Goal: Task Accomplishment & Management: Complete application form

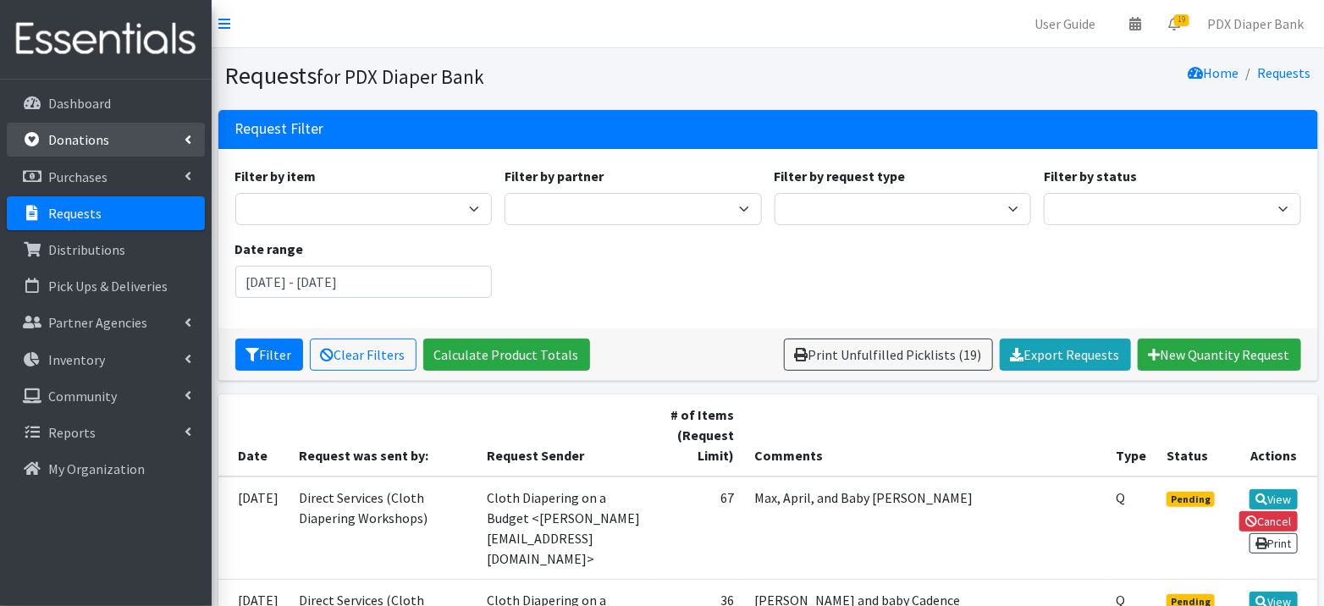
click at [87, 131] on p "Donations" at bounding box center [78, 139] width 61 height 17
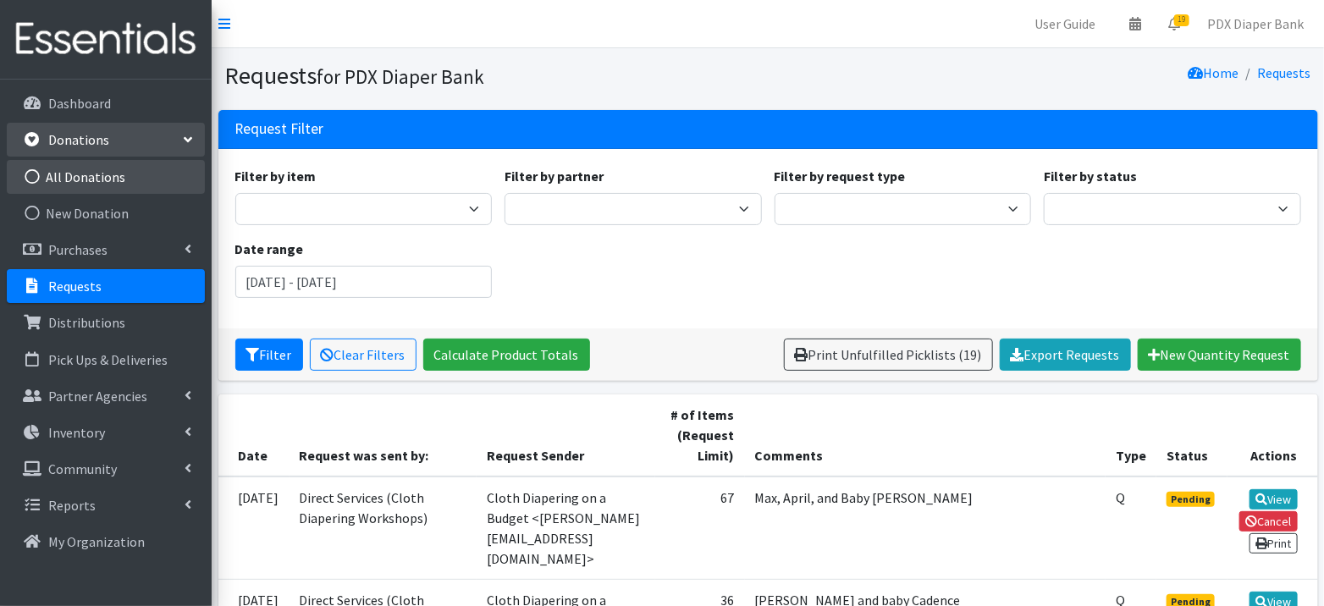
click at [89, 166] on link "All Donations" at bounding box center [106, 177] width 198 height 34
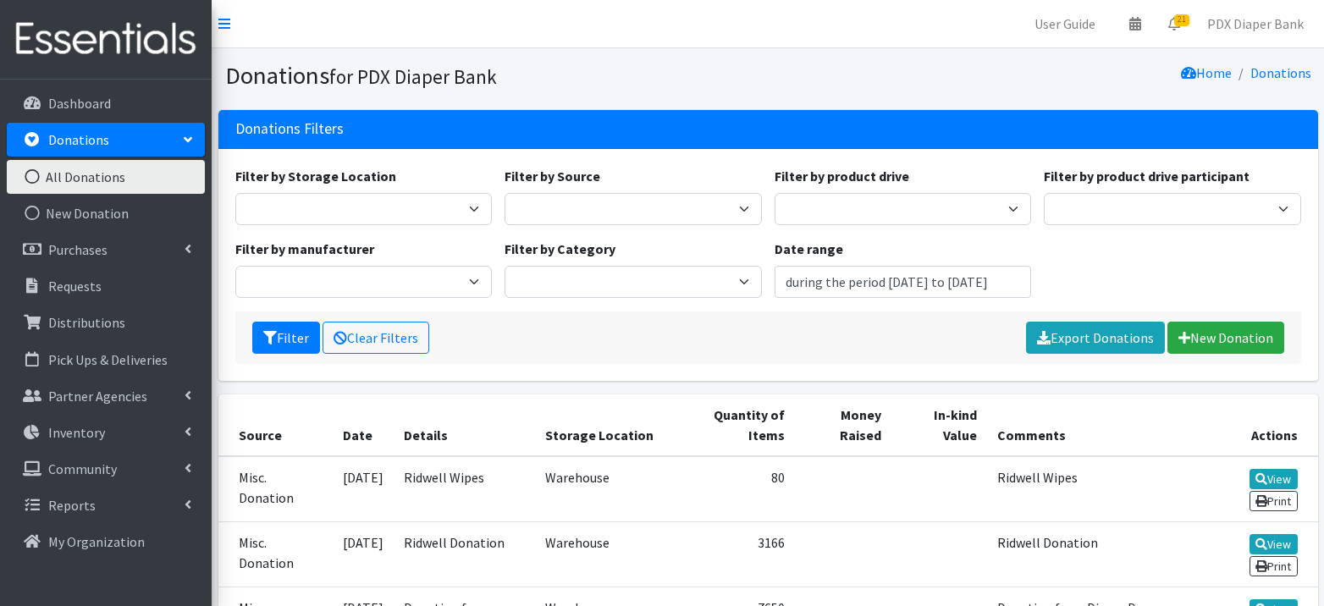
type input "[DATE] - [DATE]"
click at [1223, 344] on link "New Donation" at bounding box center [1225, 338] width 117 height 32
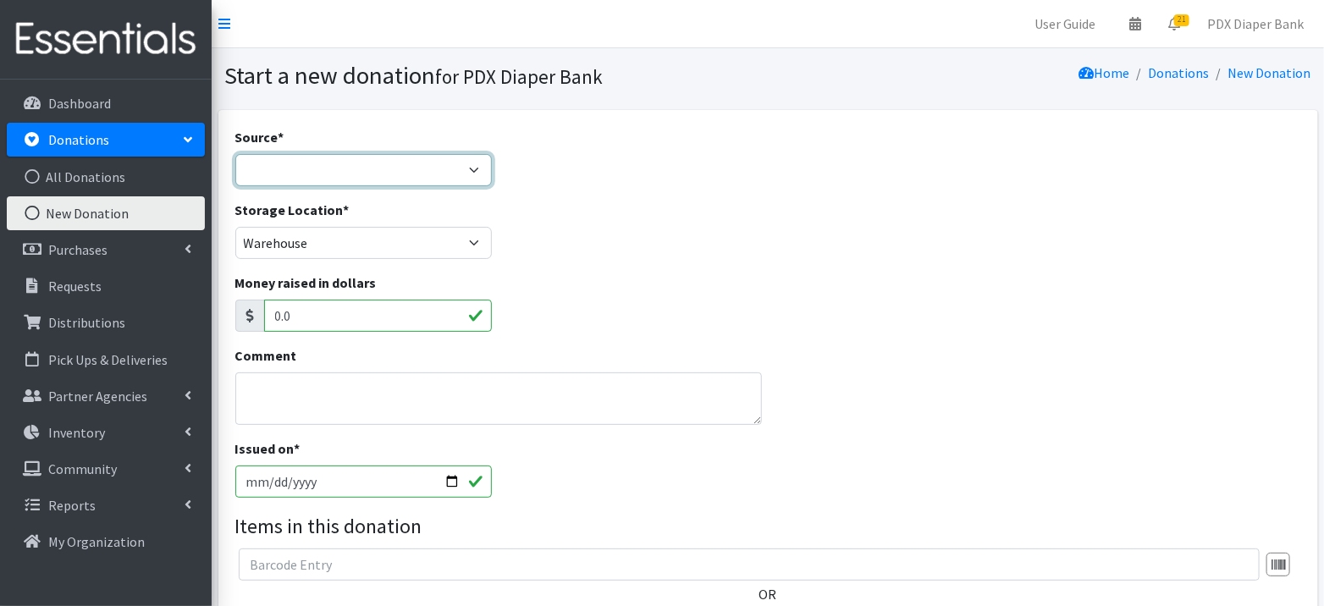
click at [472, 164] on select "Product Drive Manufacturer Donation Site Misc. Donation" at bounding box center [363, 170] width 257 height 32
select select "Misc. Donation"
click at [235, 154] on select "Product Drive Manufacturer Donation Site Misc. Donation" at bounding box center [363, 170] width 257 height 32
click at [682, 262] on div "Storage Location * PDX Diaper Bank Office Warehouse" at bounding box center [768, 236] width 1078 height 73
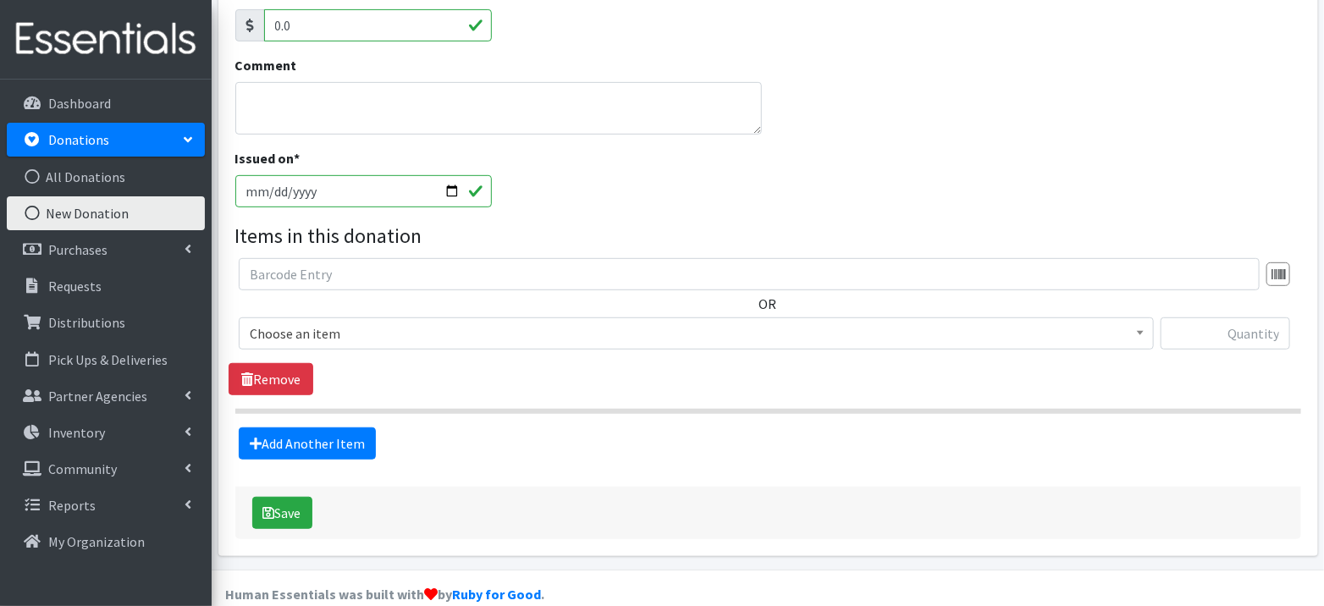
scroll to position [312, 0]
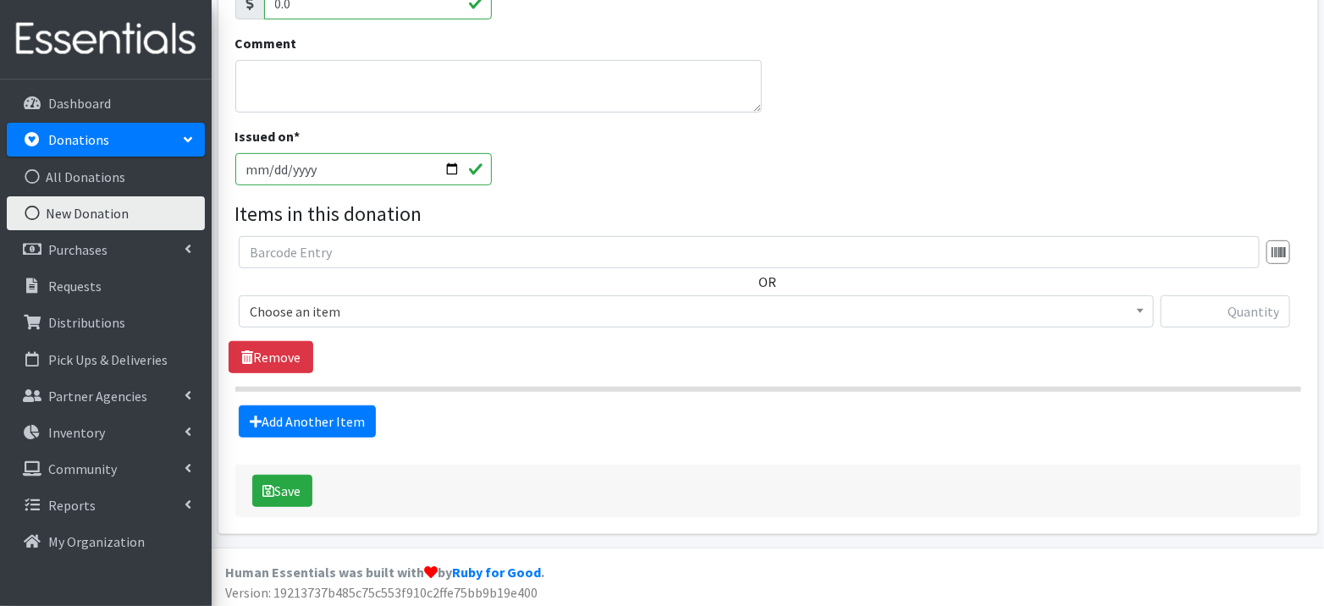
click at [678, 316] on span "Choose an item" at bounding box center [696, 312] width 893 height 24
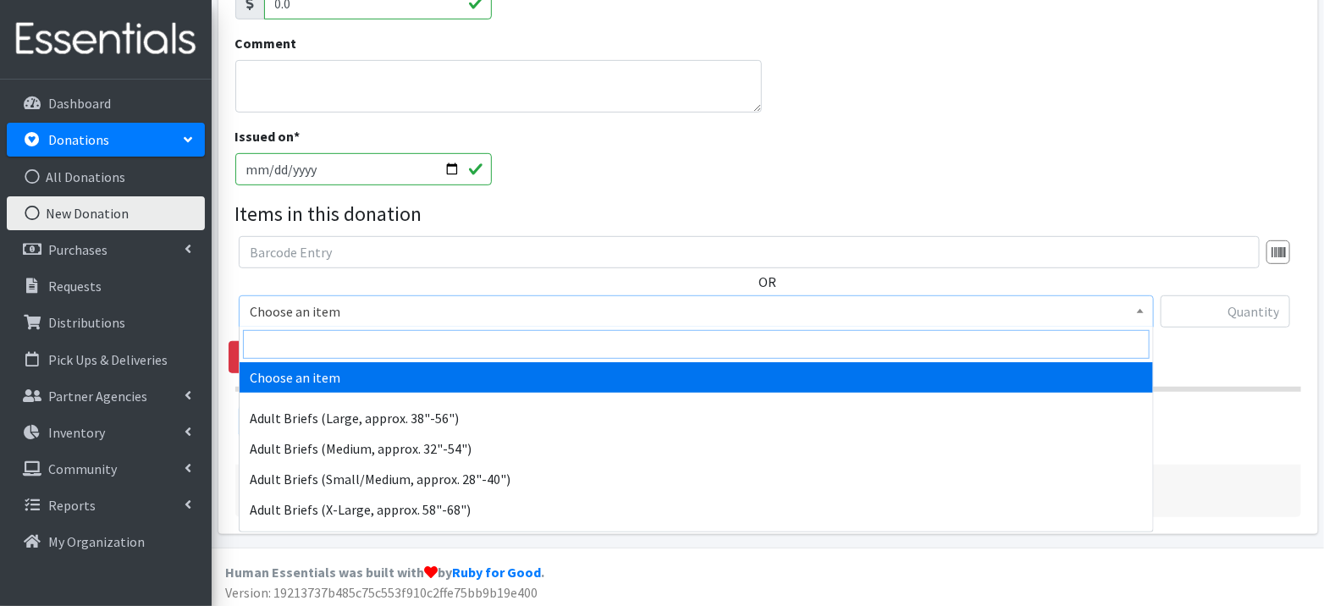
click at [572, 350] on input "search" at bounding box center [696, 344] width 907 height 29
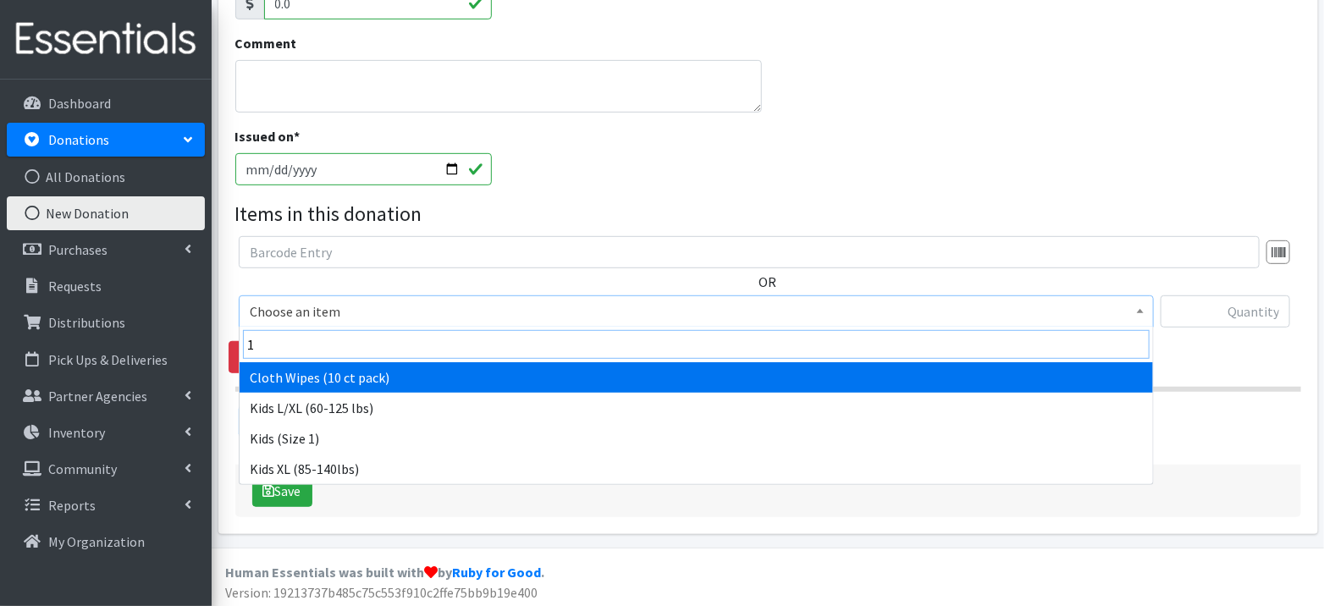
type input "1)"
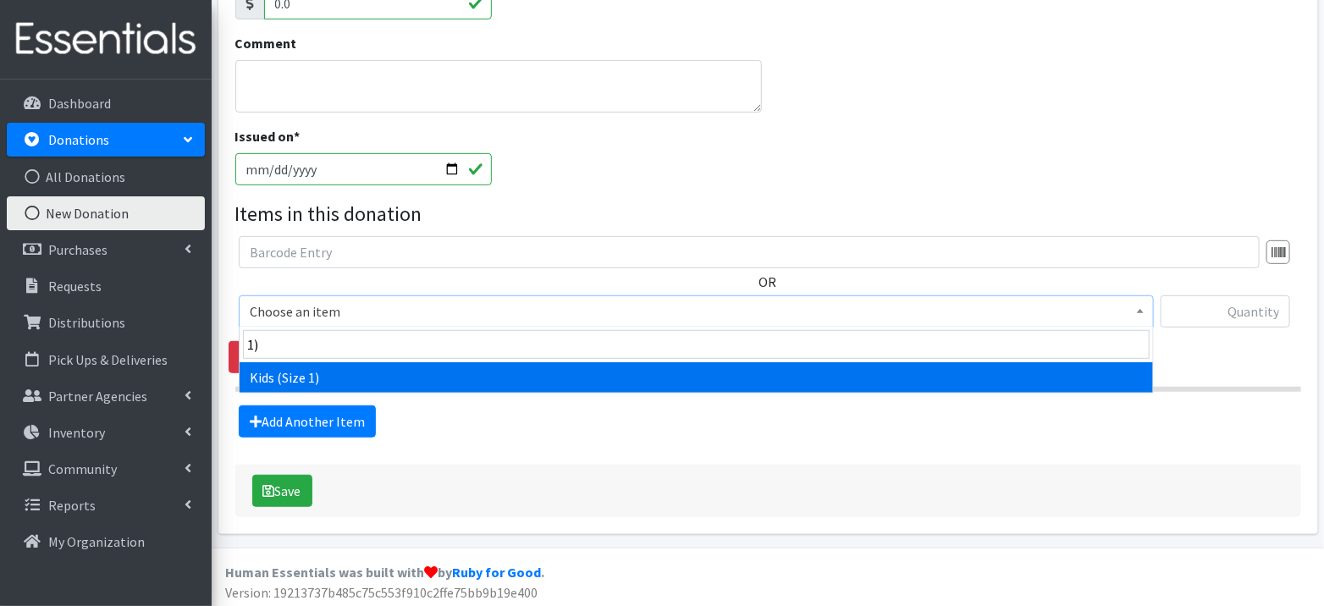
select select "1182"
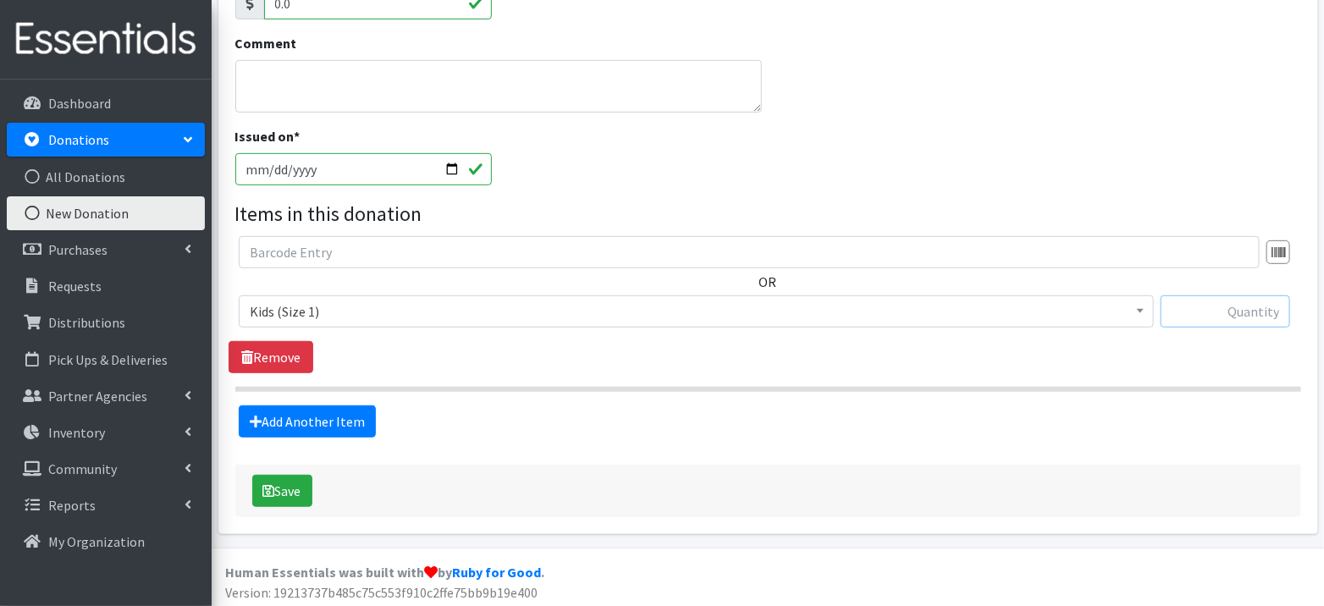
click at [1205, 309] on input "text" at bounding box center [1226, 311] width 130 height 32
type input "0"
type input "99"
click at [331, 418] on link "Add Another Item" at bounding box center [307, 421] width 137 height 32
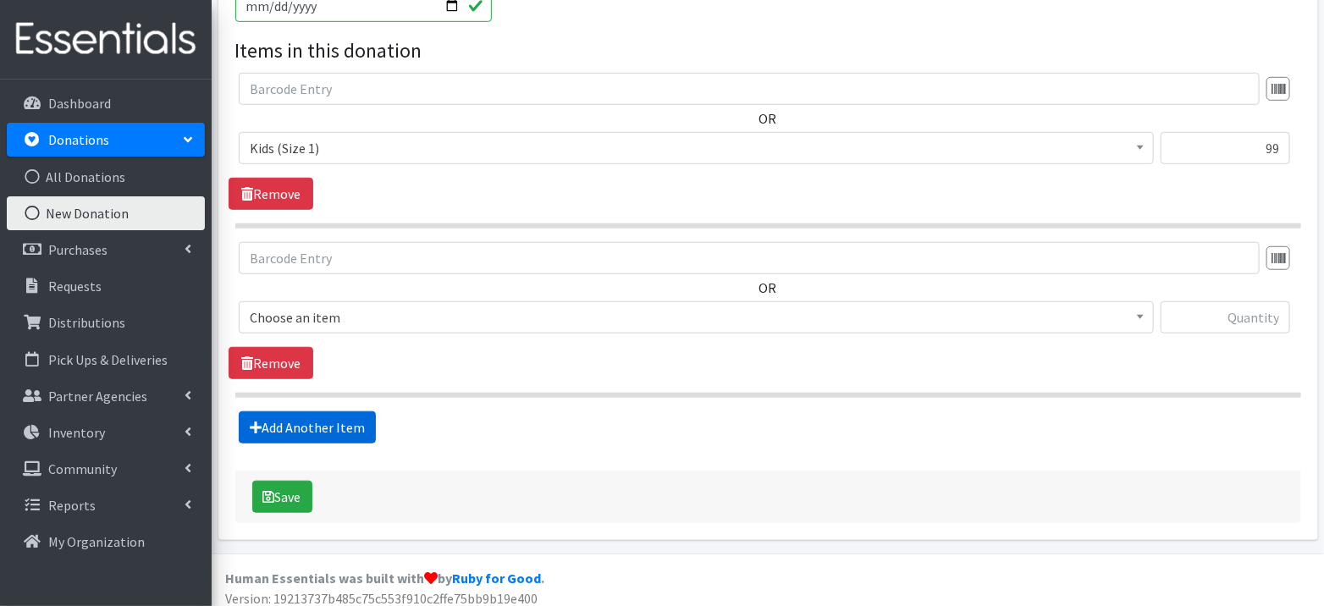
scroll to position [481, 0]
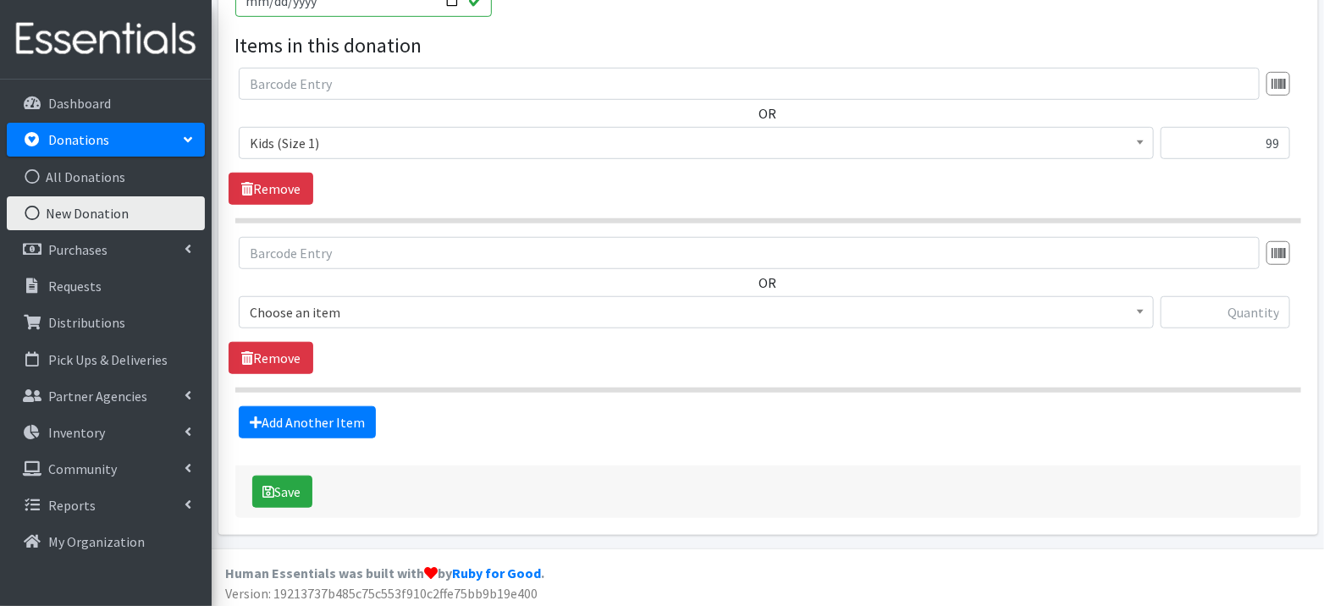
click at [376, 310] on span "Choose an item" at bounding box center [696, 313] width 893 height 24
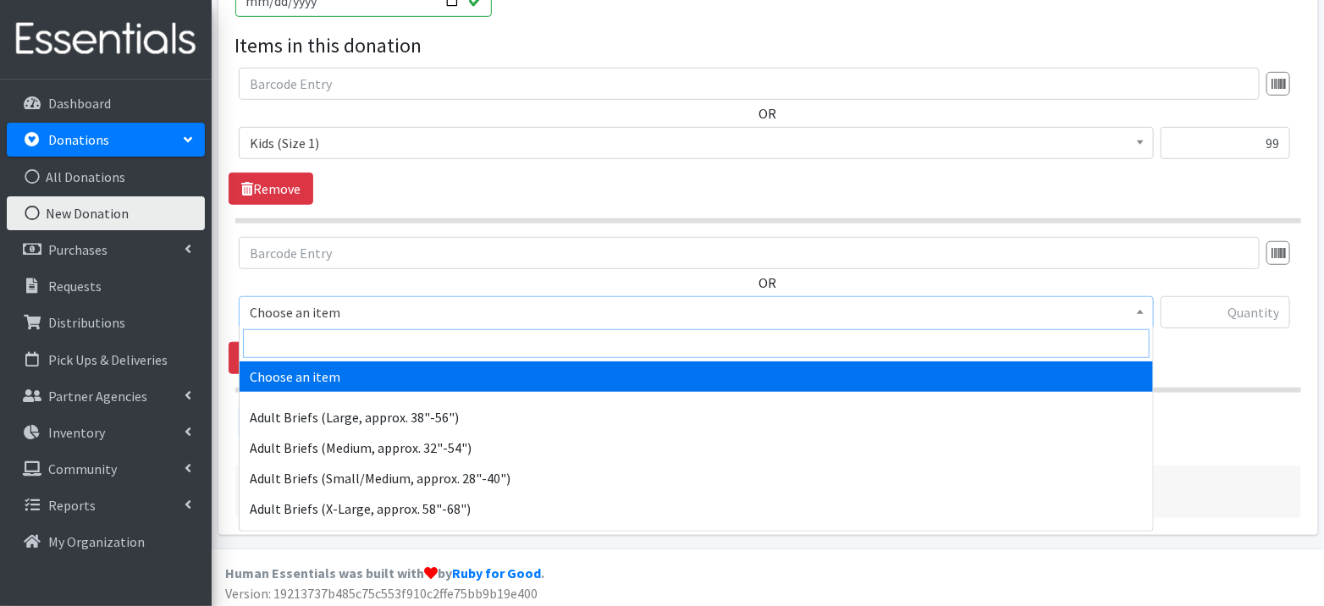
click at [356, 345] on input "search" at bounding box center [696, 343] width 907 height 29
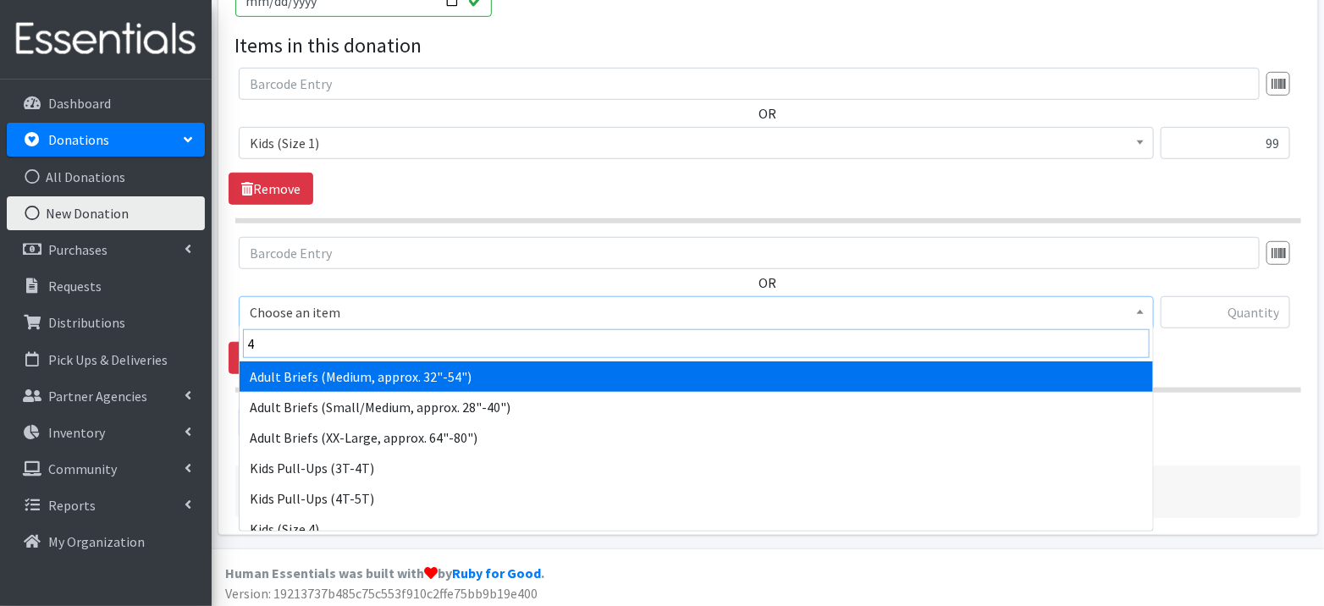
type input "4)"
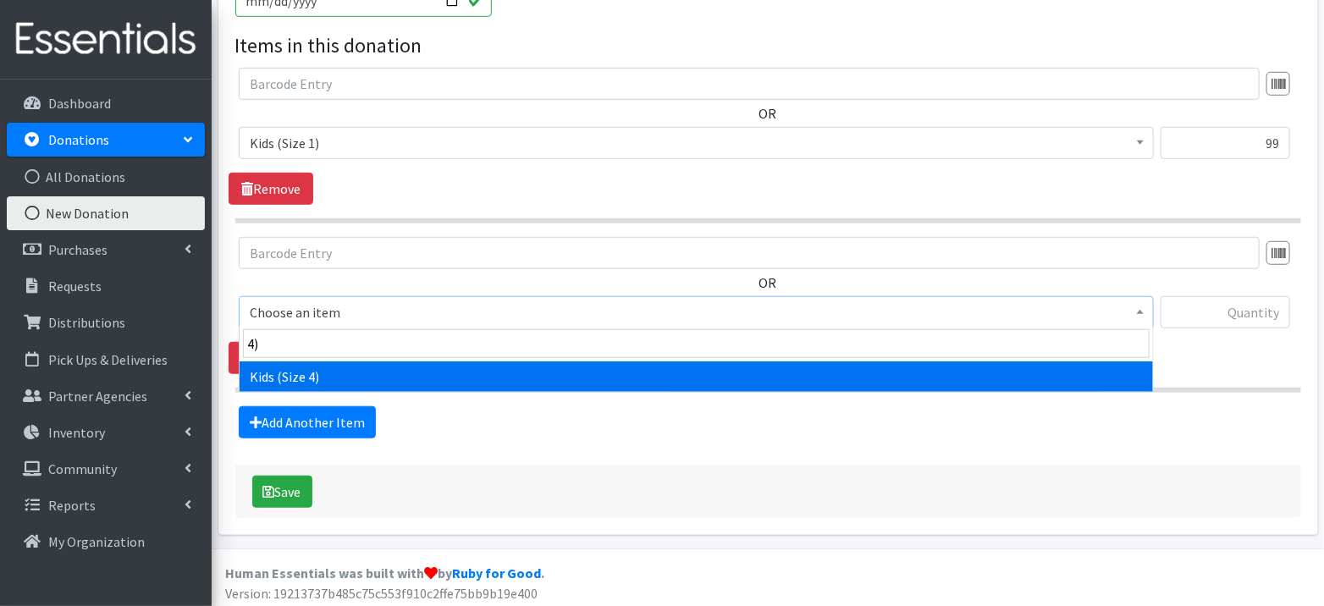
select select "1161"
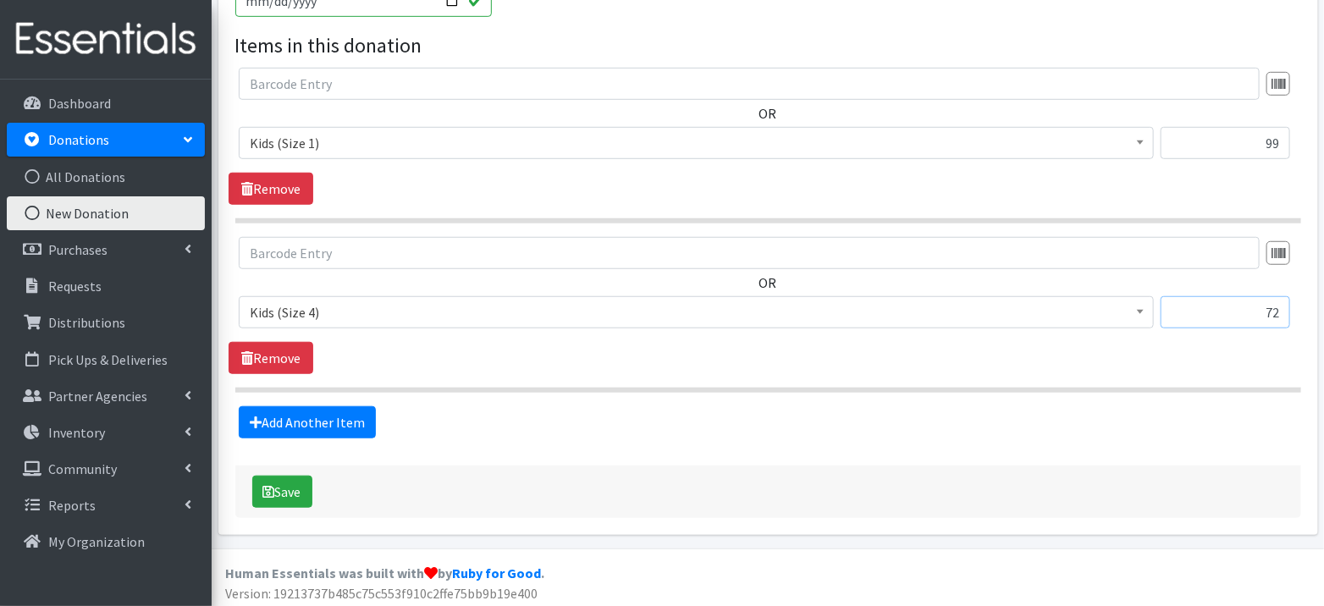
type input "72"
click at [296, 425] on link "Add Another Item" at bounding box center [307, 422] width 137 height 32
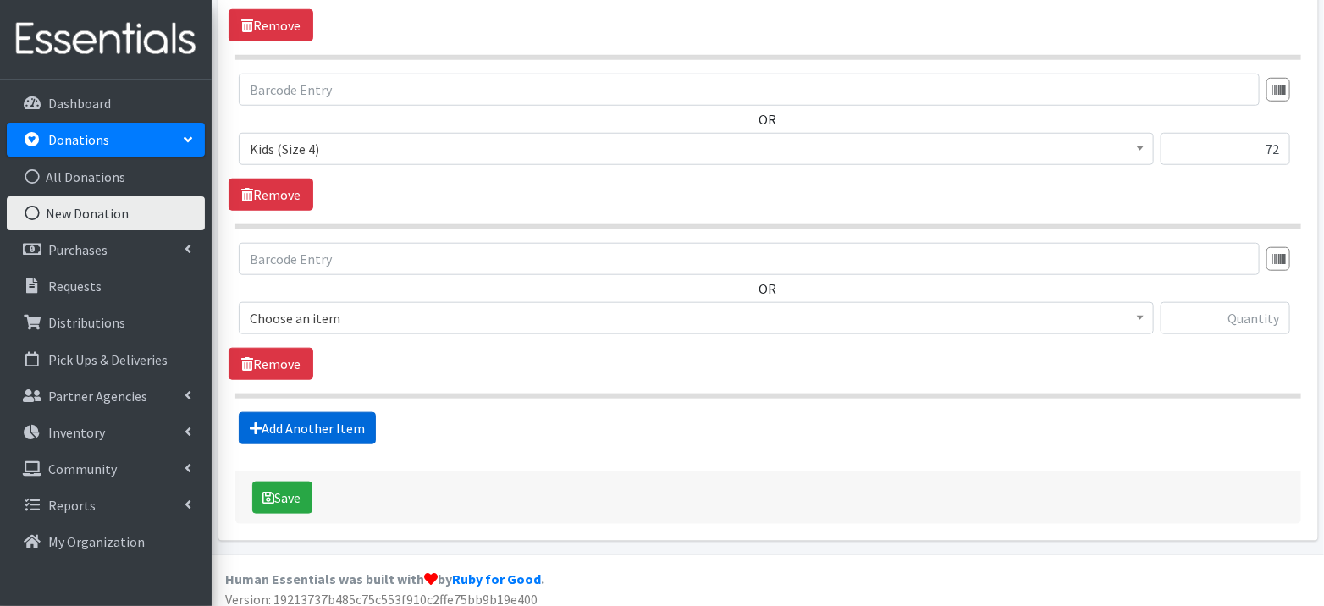
scroll to position [648, 0]
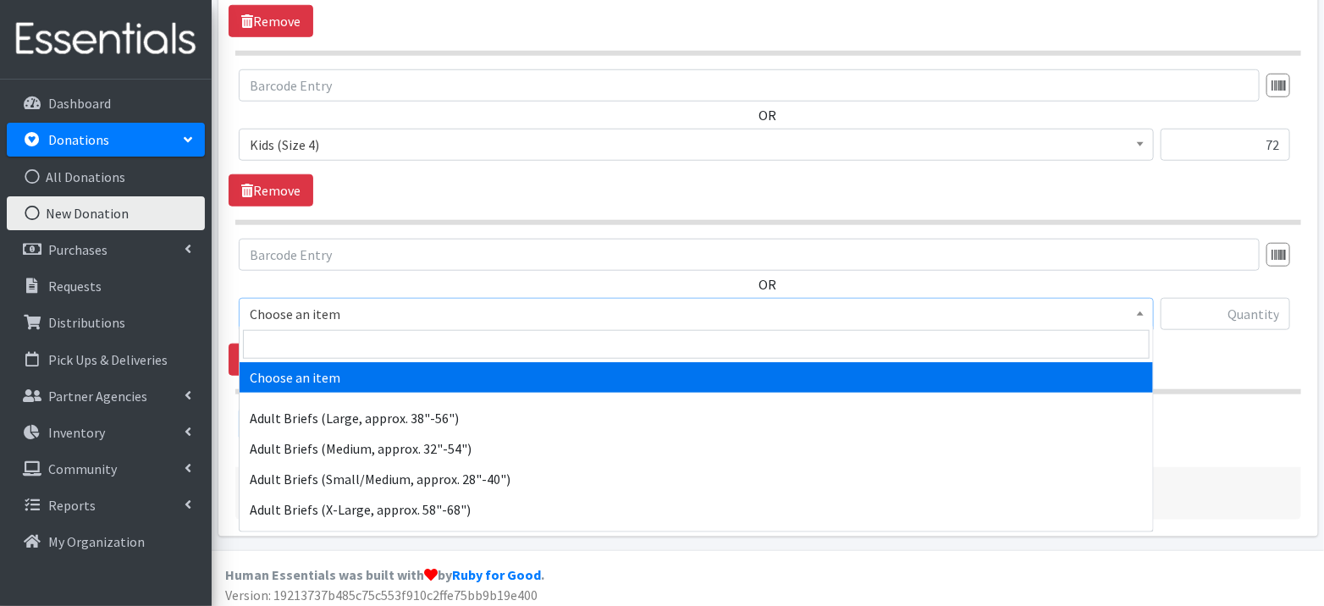
click at [385, 303] on span "Choose an item" at bounding box center [696, 314] width 893 height 24
click at [493, 337] on input "search" at bounding box center [696, 344] width 907 height 29
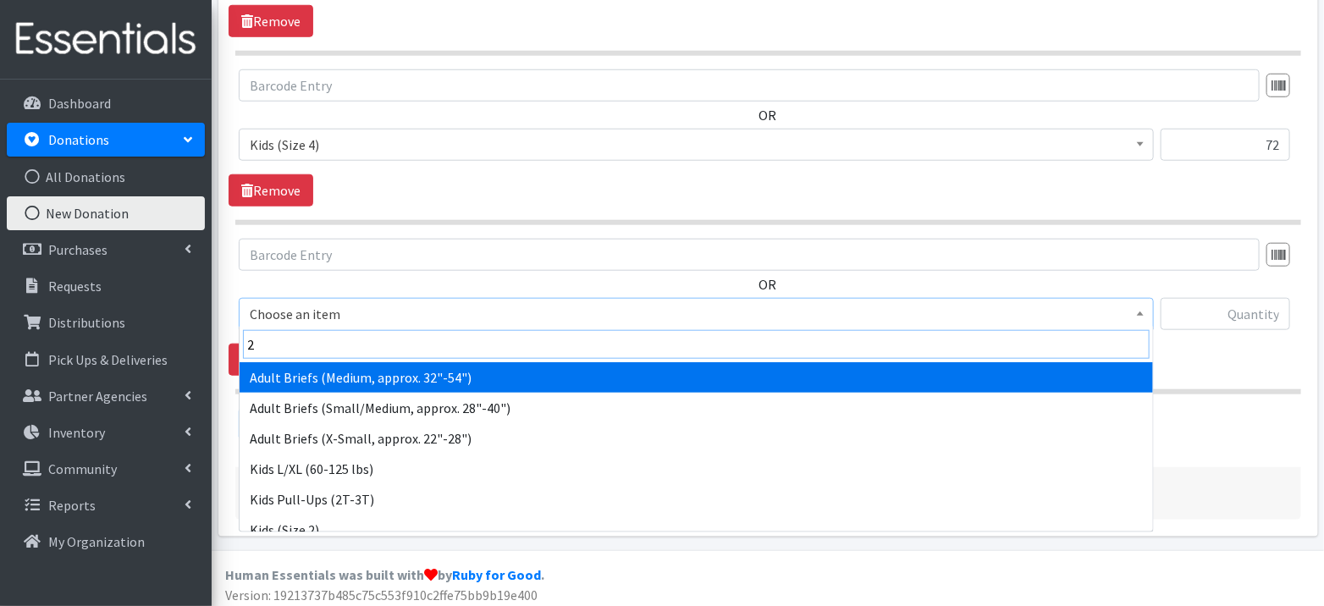
type input "2t"
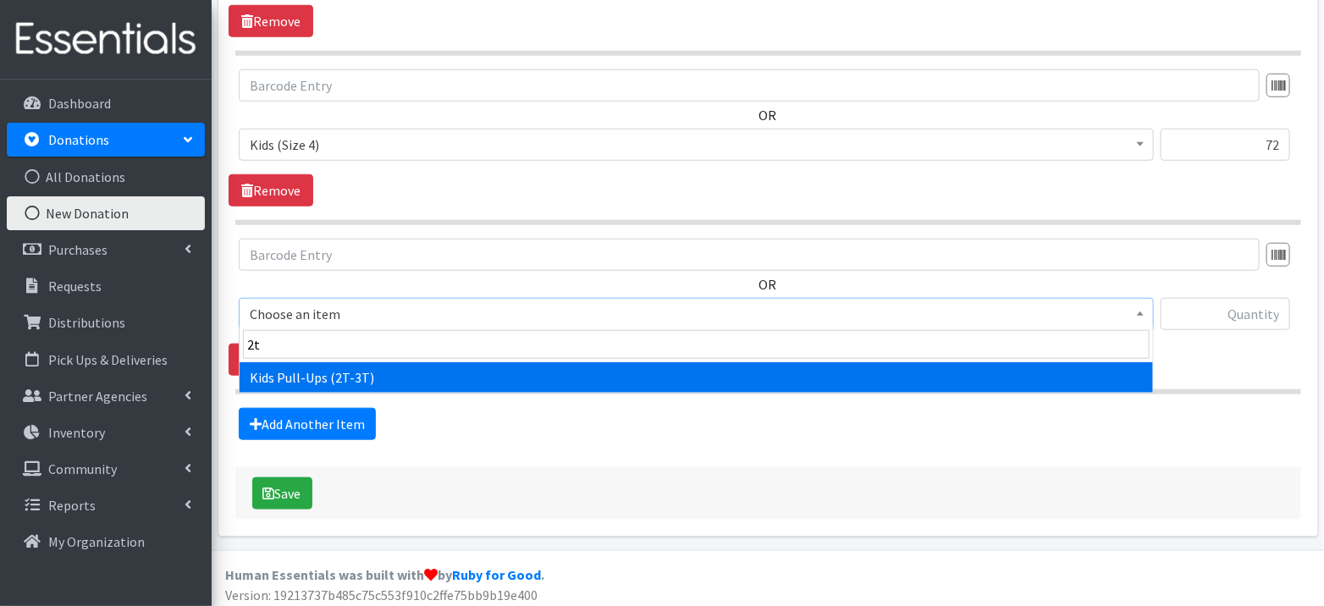
select select "1169"
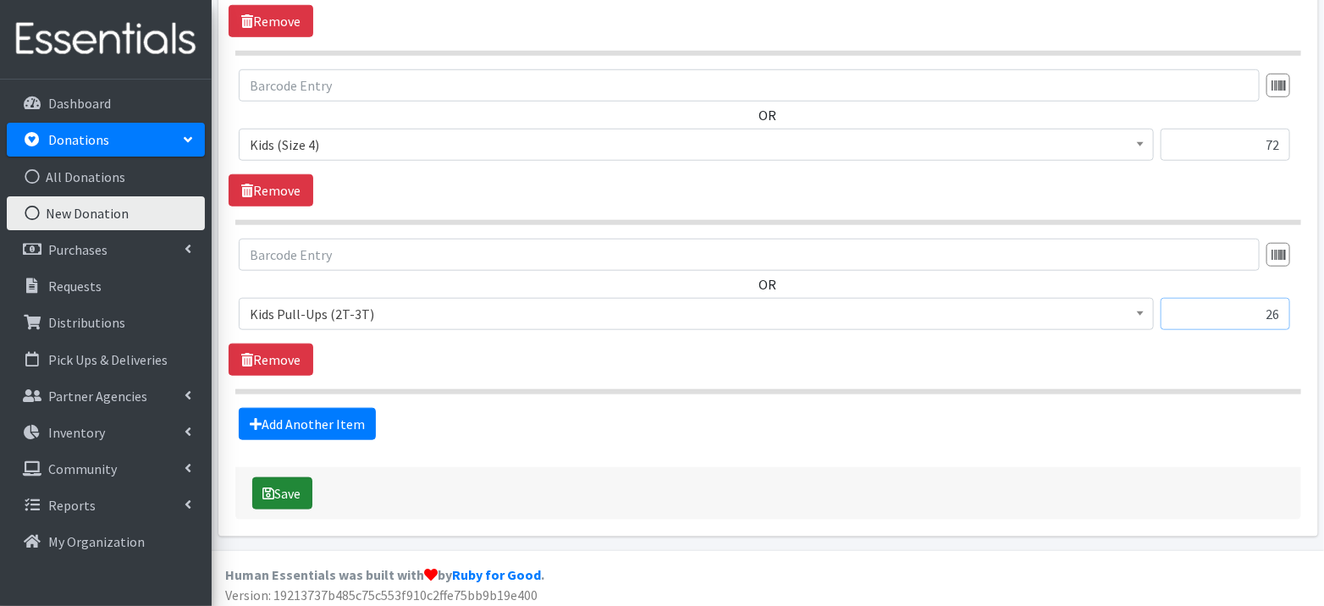
type input "26"
click at [286, 477] on button "Save" at bounding box center [282, 493] width 60 height 32
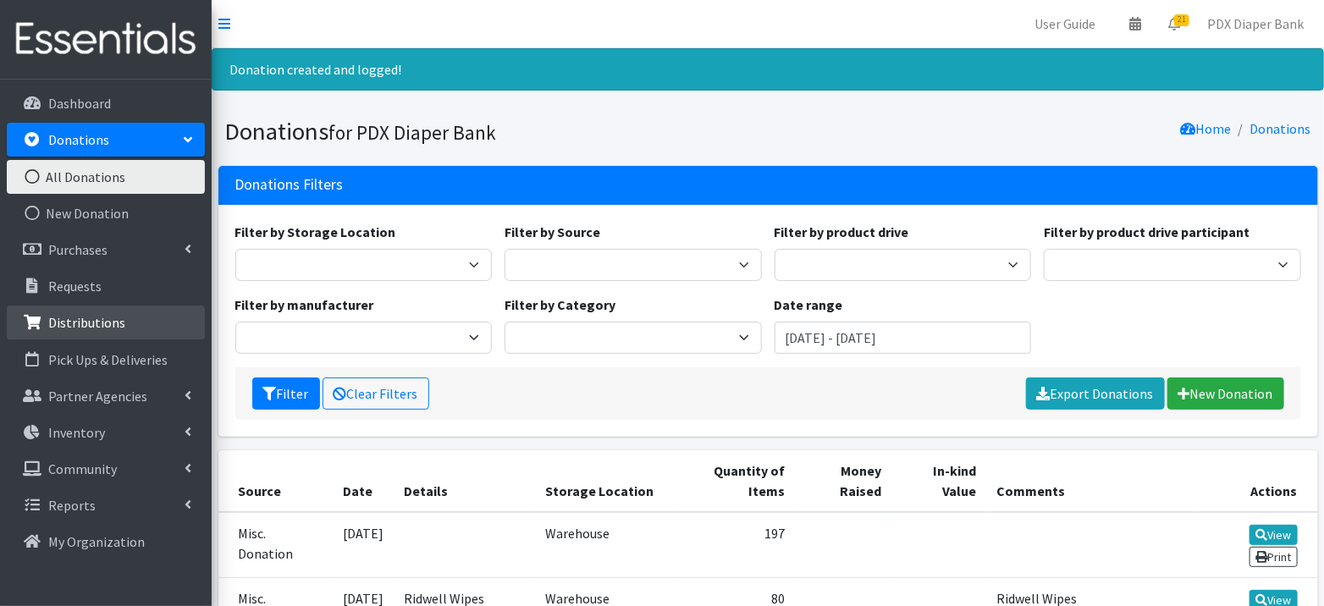
click at [100, 325] on p "Distributions" at bounding box center [86, 322] width 77 height 17
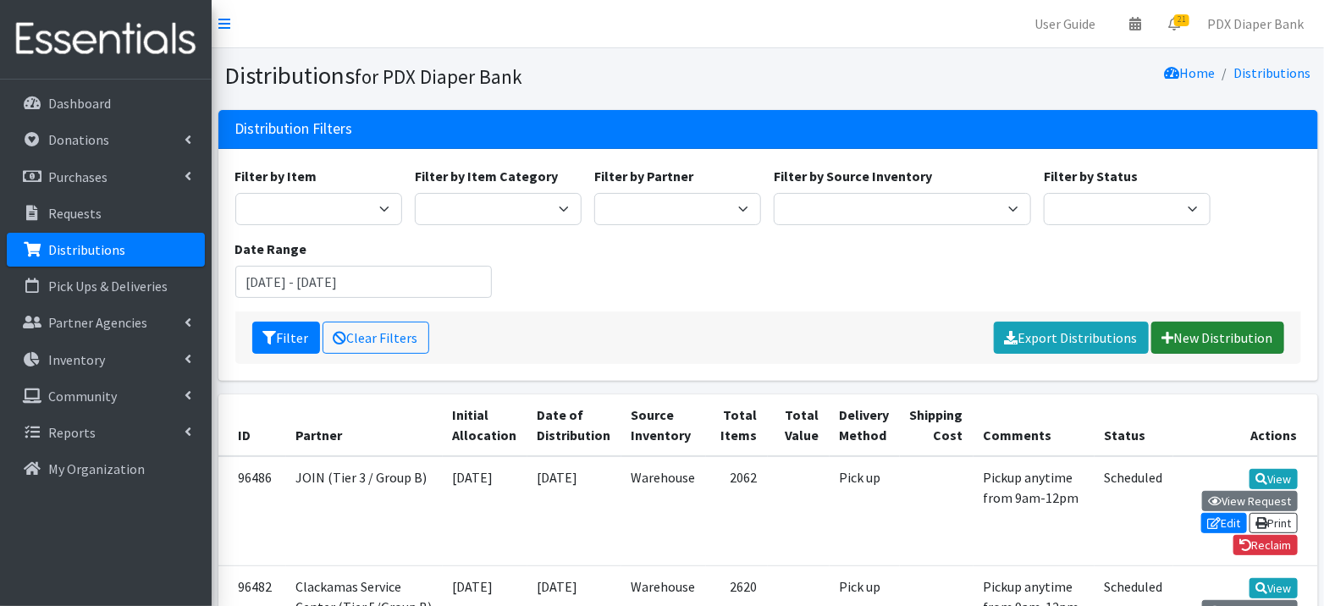
click at [1244, 342] on link "New Distribution" at bounding box center [1217, 338] width 133 height 32
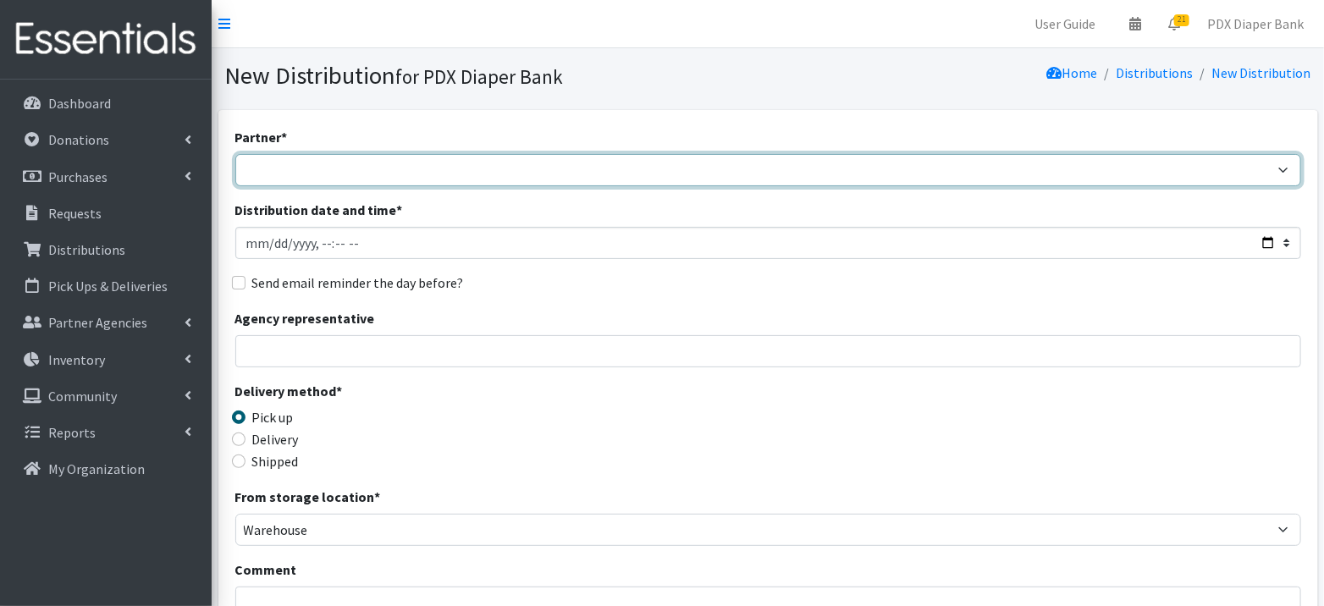
click at [619, 172] on select "AFHHO: African Family Holistic Health Organization (Tier 5/Group B) Beach Bum D…" at bounding box center [768, 170] width 1066 height 32
select select "231"
click at [235, 154] on select "AFHHO: African Family Holistic Health Organization (Tier 5/Group B) Beach Bum D…" at bounding box center [768, 170] width 1066 height 32
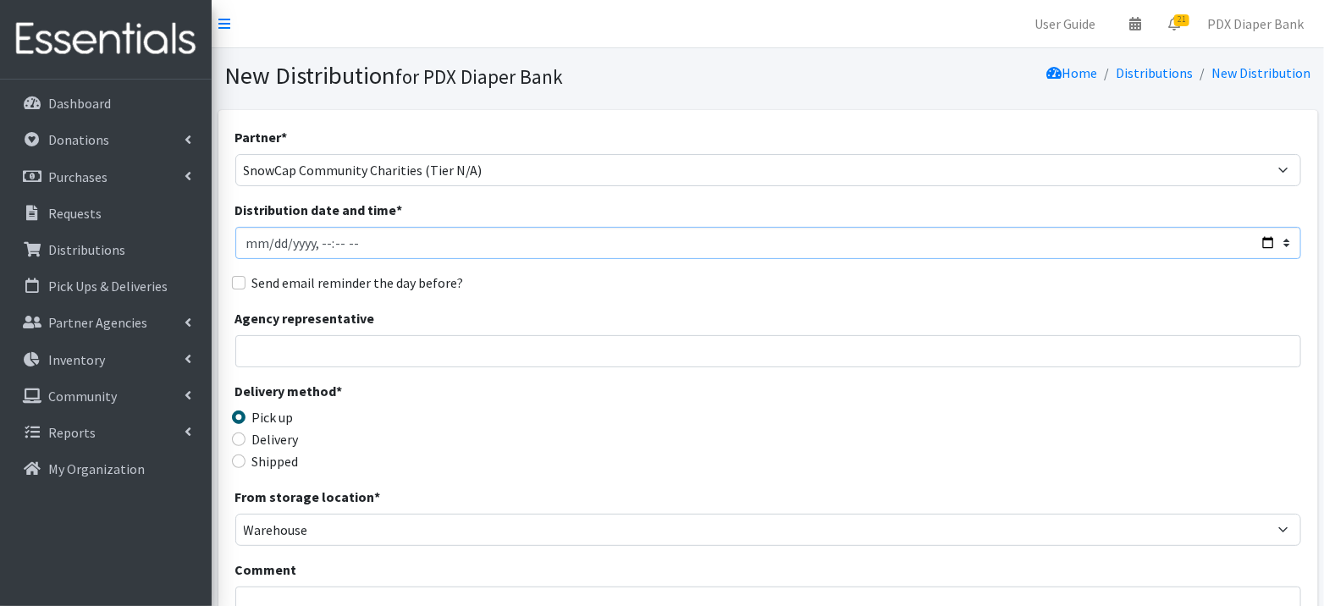
click at [267, 242] on input "Distribution date and time *" at bounding box center [768, 243] width 1066 height 32
click at [1267, 238] on input "Distribution date and time *" at bounding box center [768, 243] width 1066 height 32
type input "2025-09-29T23:59"
click at [821, 298] on div "Partner * AFHHO: African Family Holistic Health Organization (Tier 5/Group B) B…" at bounding box center [768, 512] width 1066 height 771
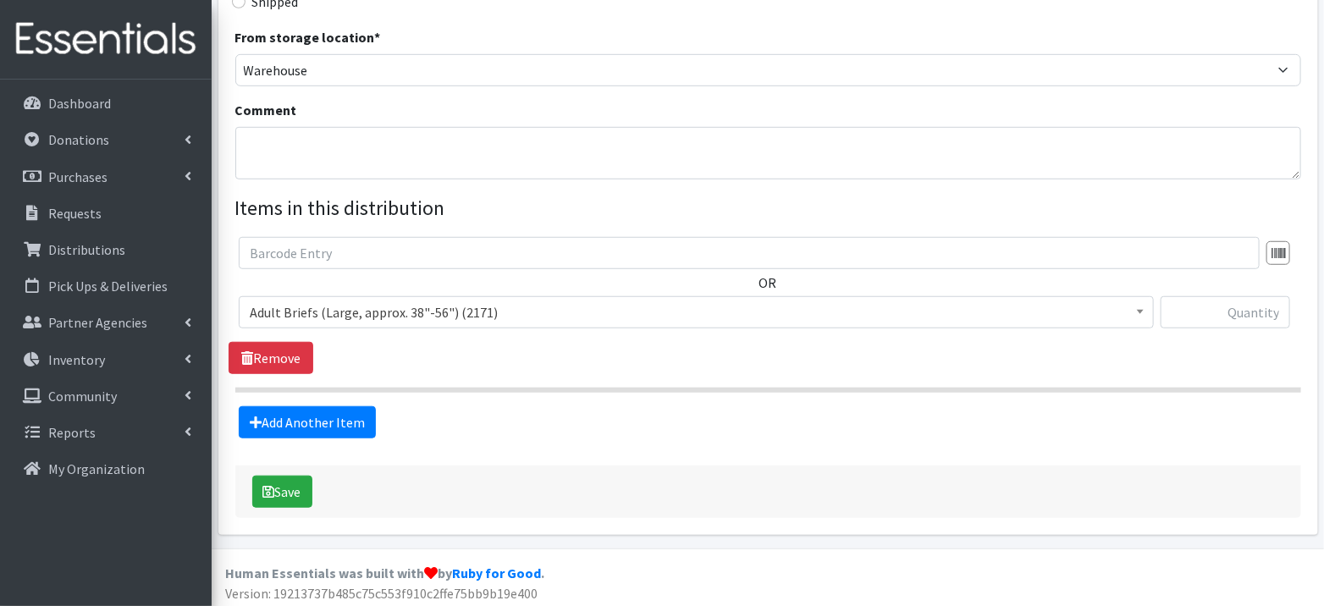
scroll to position [461, 0]
click at [794, 312] on span "Adult Briefs (Large, approx. 38"-56") (2171)" at bounding box center [696, 312] width 893 height 24
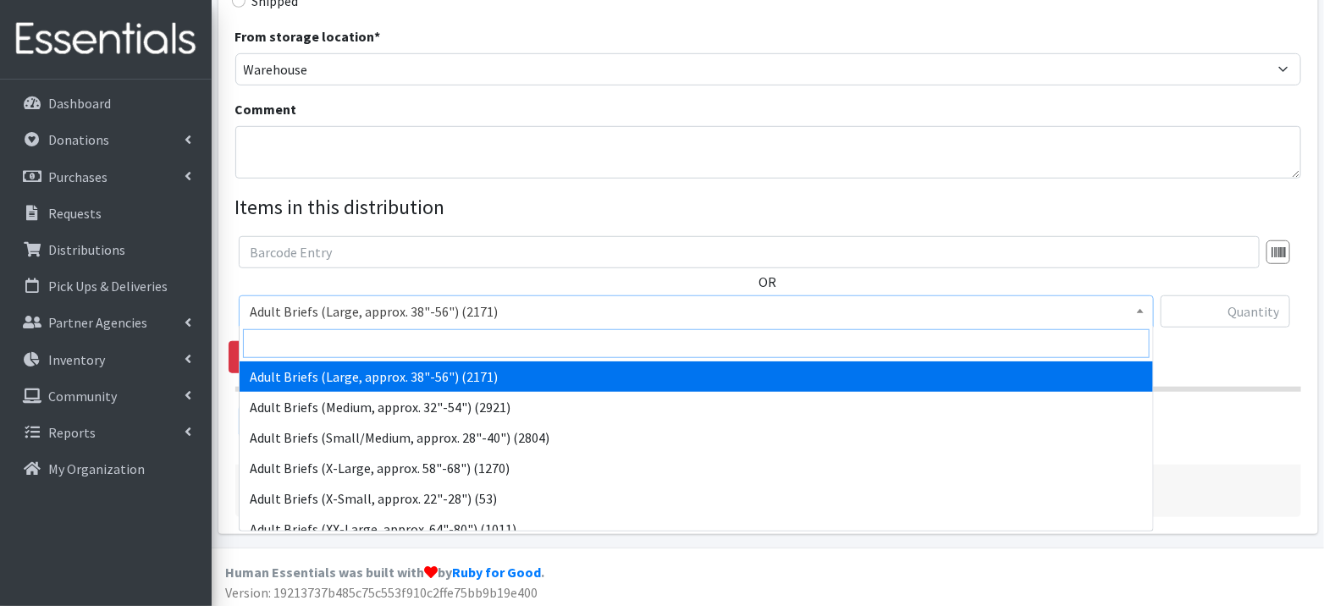
click at [599, 348] on input "search" at bounding box center [696, 343] width 907 height 29
type input "3)"
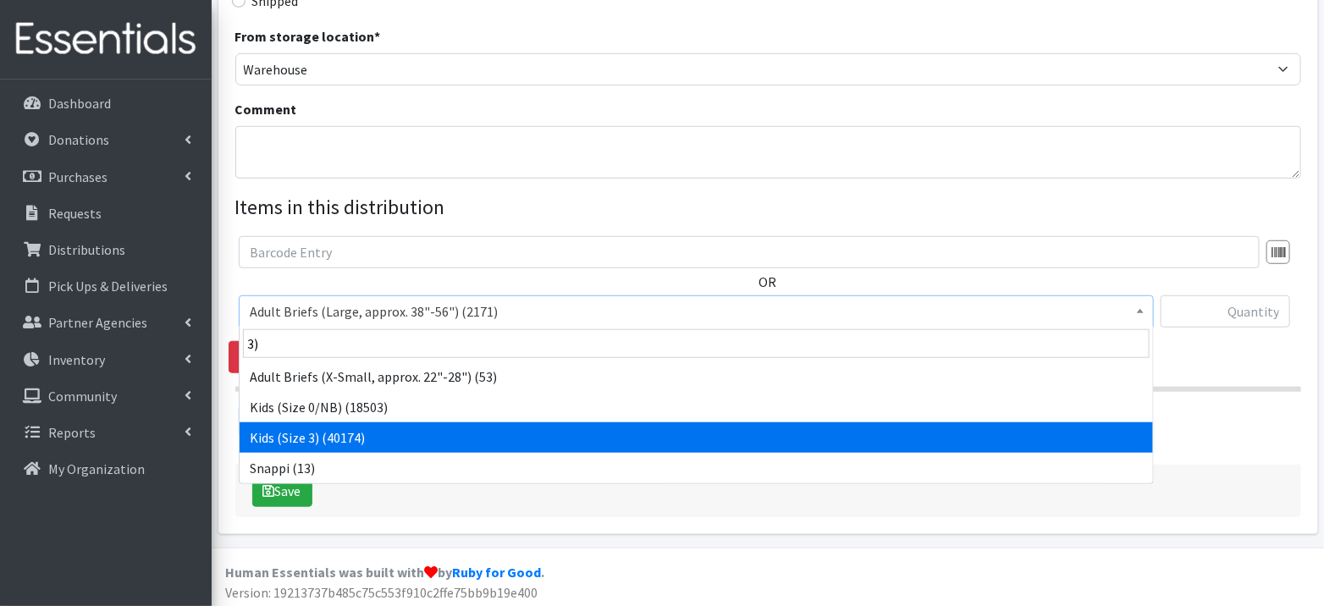
select select "1186"
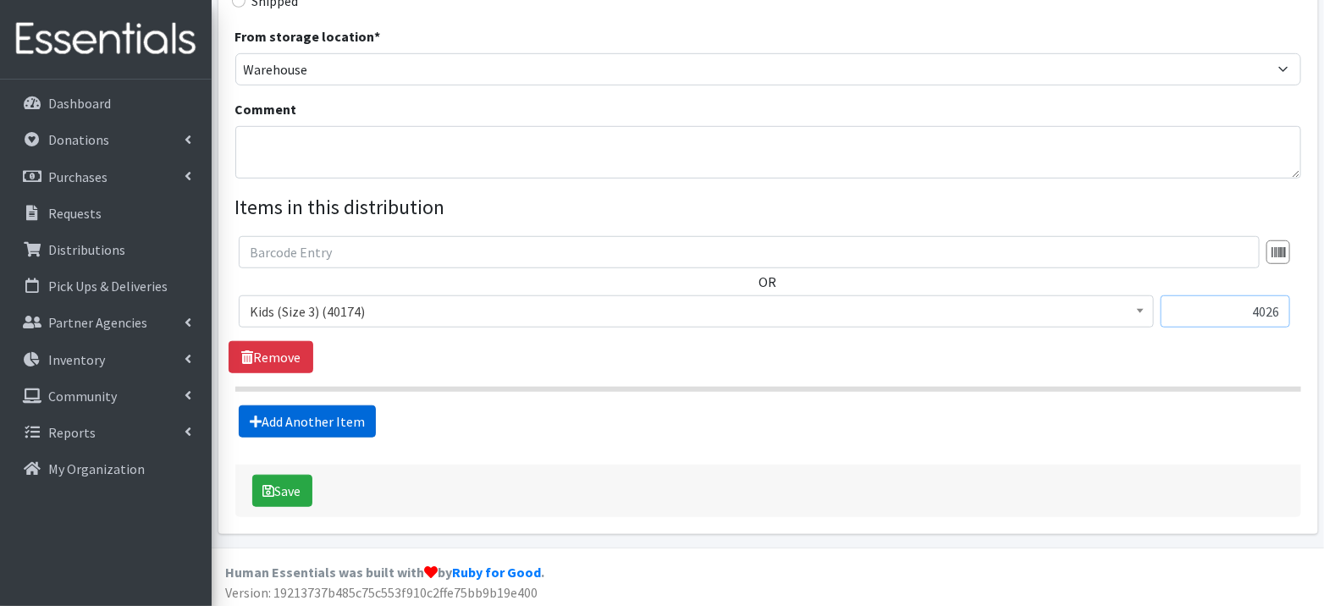
type input "4026"
click at [322, 416] on link "Add Another Item" at bounding box center [307, 421] width 137 height 32
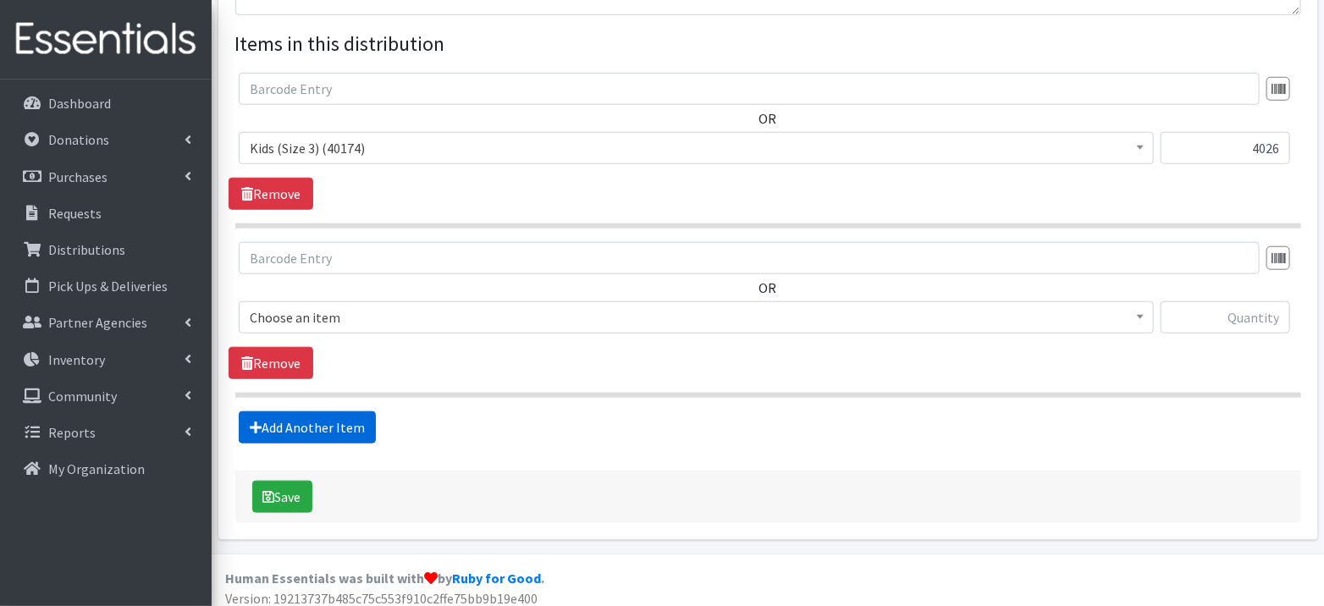
scroll to position [629, 0]
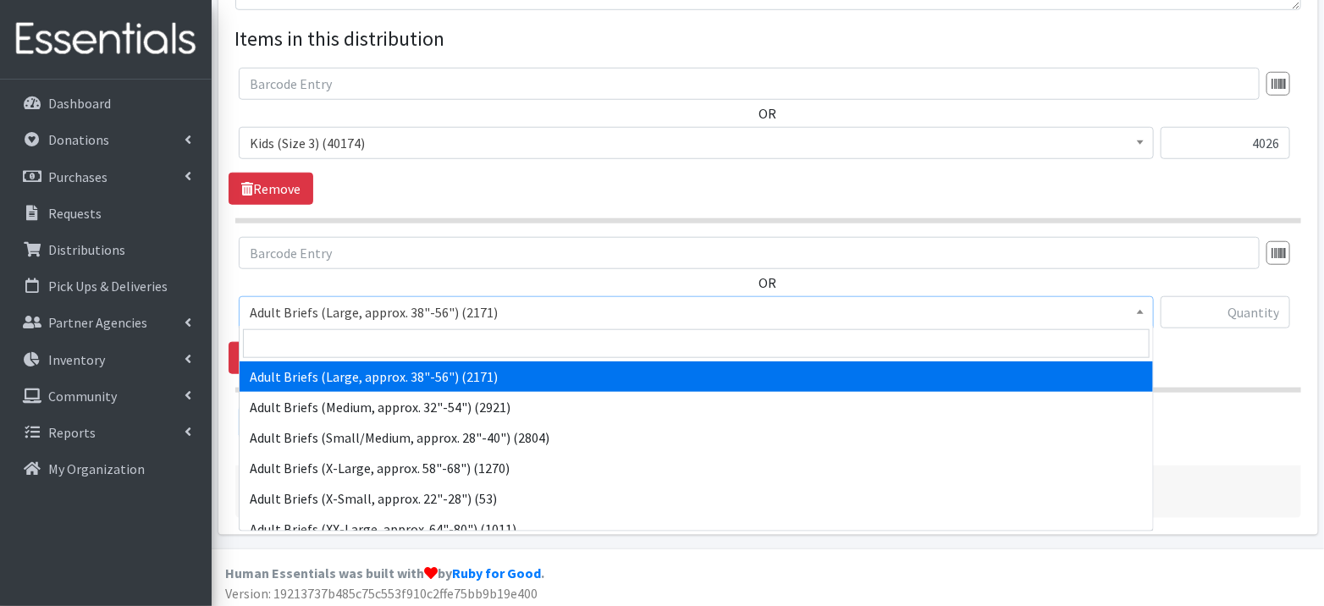
click at [360, 314] on span "Adult Briefs (Large, approx. 38"-56") (2171)" at bounding box center [696, 313] width 893 height 24
click at [360, 347] on input "search" at bounding box center [696, 343] width 907 height 29
type input "6)"
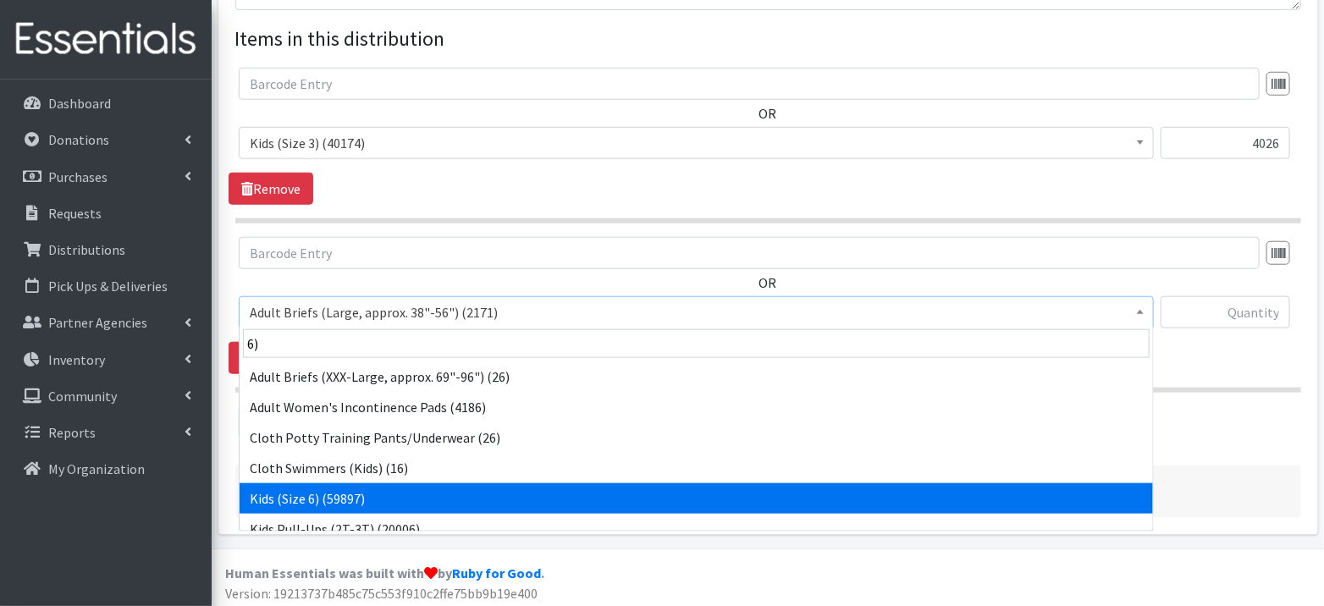
select select "1164"
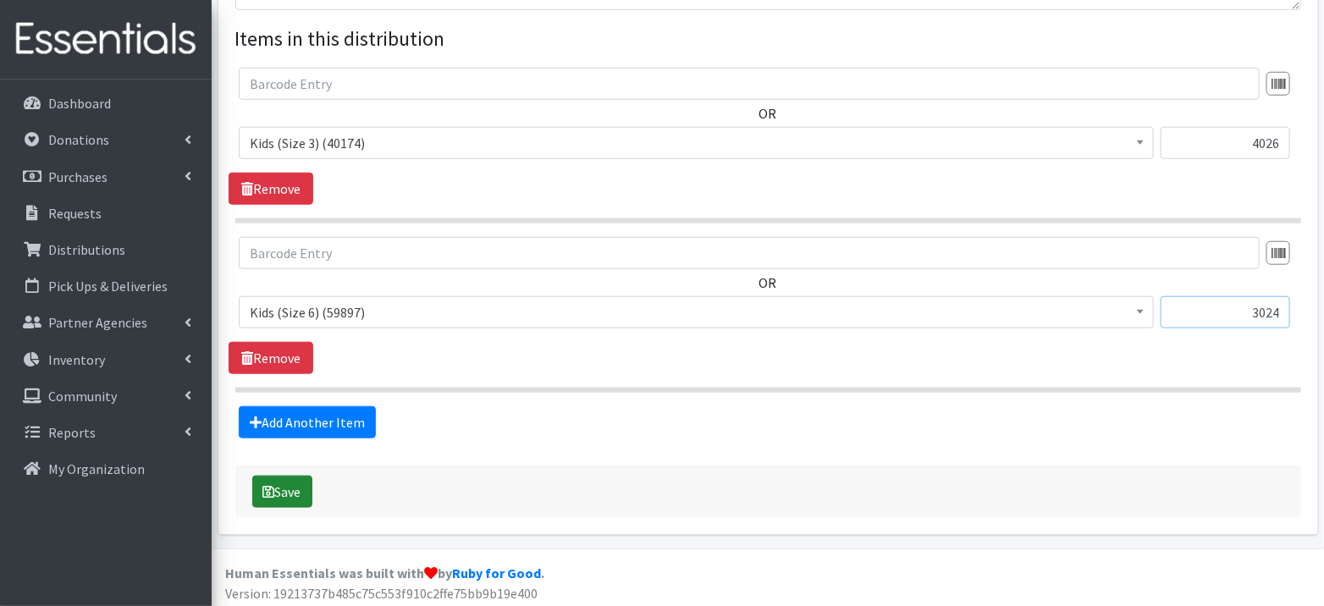
type input "3024"
click at [284, 492] on button "Save" at bounding box center [282, 492] width 60 height 32
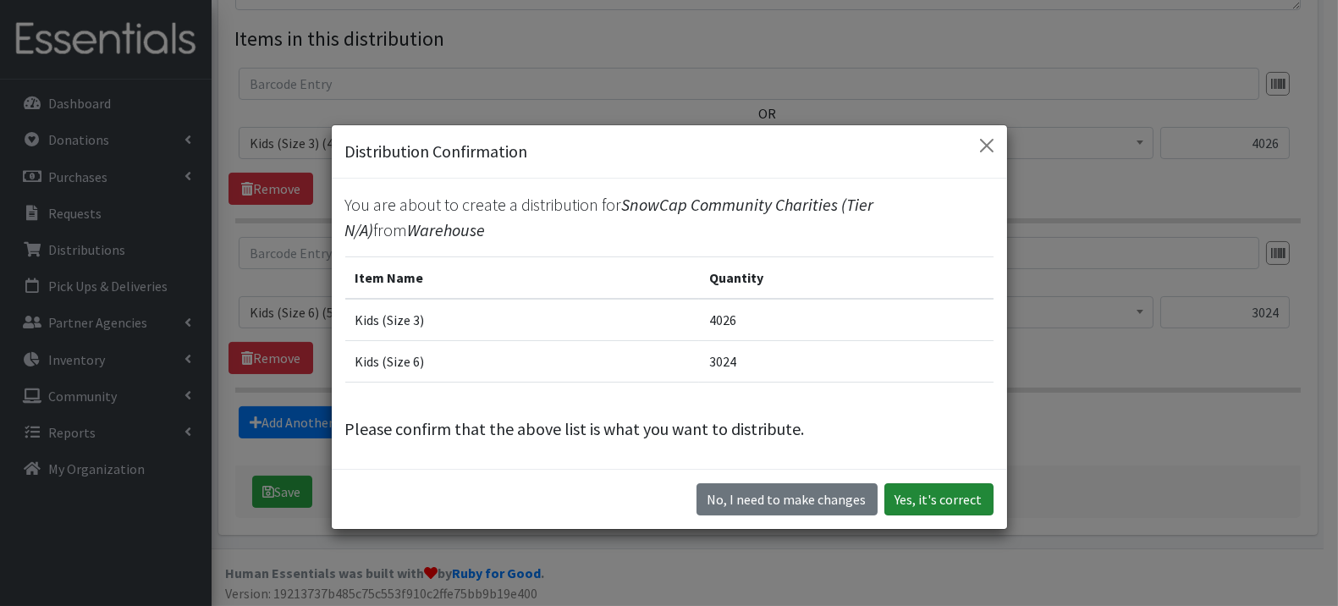
click at [952, 503] on button "Yes, it's correct" at bounding box center [939, 499] width 109 height 32
